Goal: Task Accomplishment & Management: Complete application form

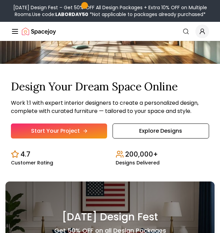
click at [79, 129] on link "Start Your Project" at bounding box center [59, 131] width 96 height 15
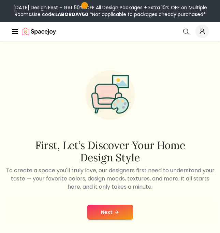
scroll to position [83, 0]
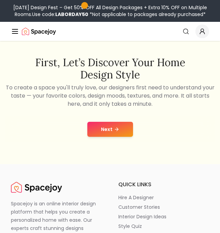
click at [105, 127] on button "Next" at bounding box center [110, 129] width 46 height 15
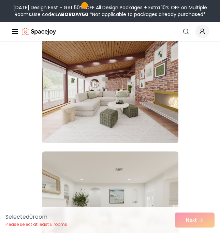
scroll to position [352, 0]
